Goal: Find contact information: Find contact information

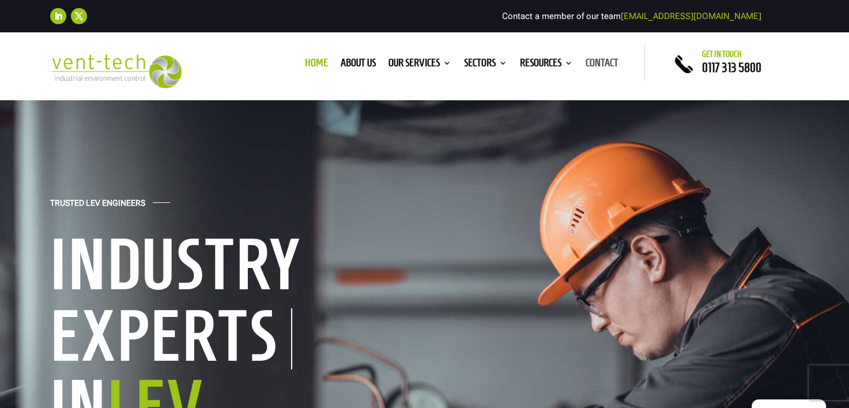
click at [605, 66] on link "Contact" at bounding box center [602, 65] width 33 height 13
click at [613, 61] on link "Contact" at bounding box center [602, 65] width 33 height 13
